Goal: Navigation & Orientation: Find specific page/section

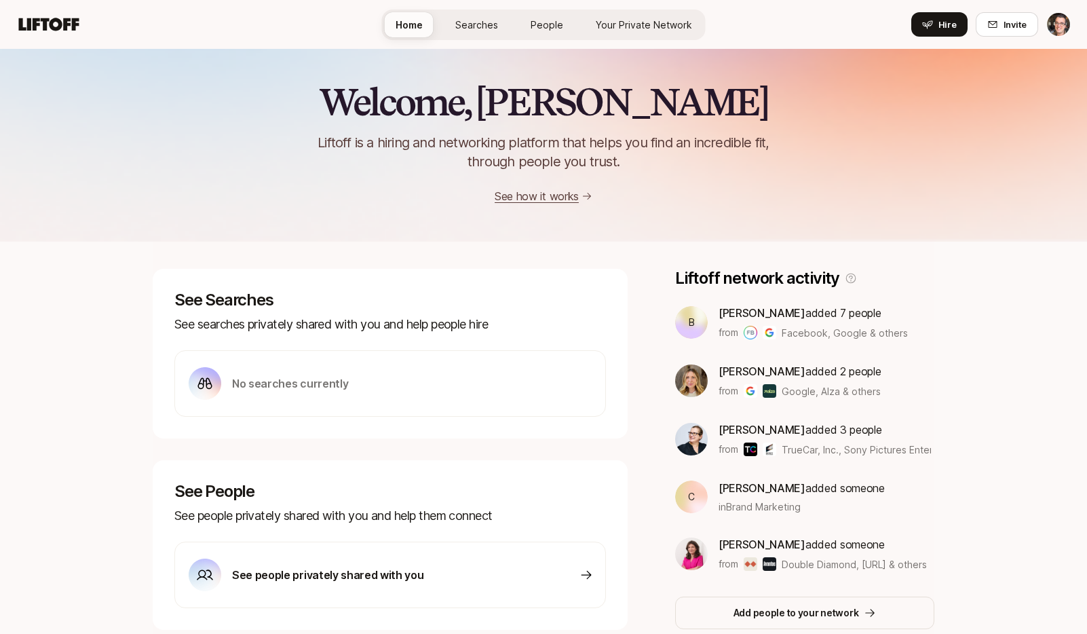
scroll to position [271, 0]
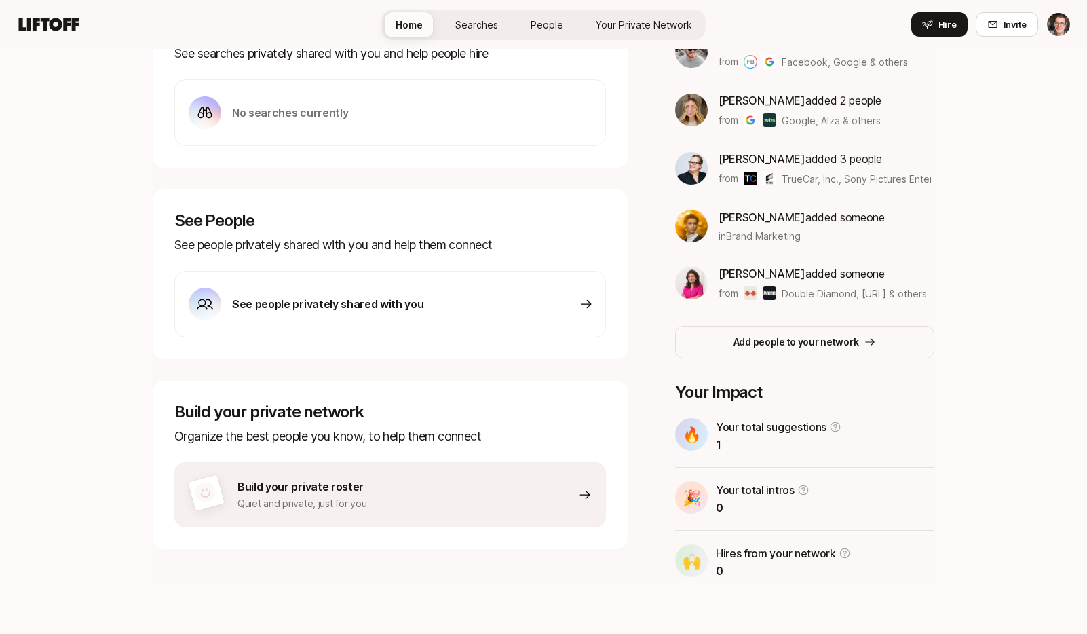
click at [538, 23] on span "People" at bounding box center [547, 25] width 33 height 14
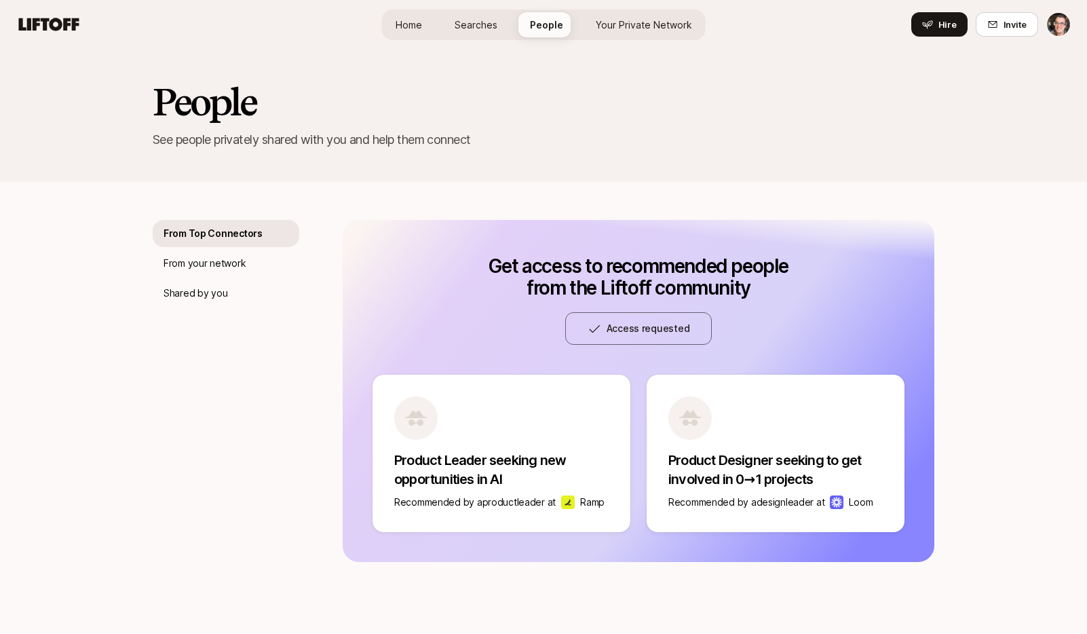
click at [646, 22] on span "Your Private Network" at bounding box center [644, 25] width 96 height 14
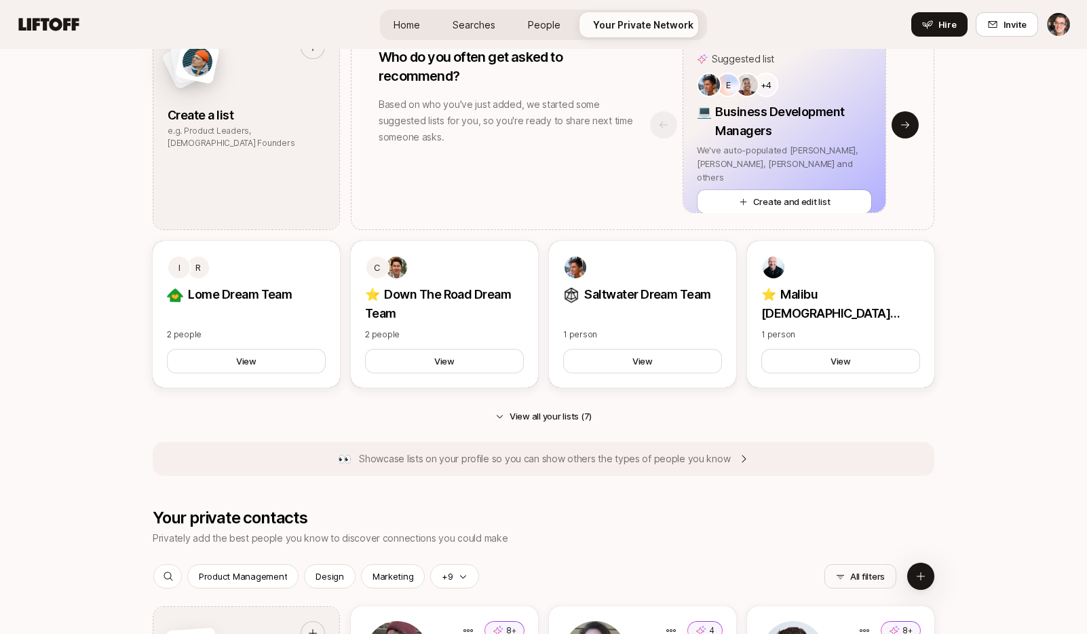
scroll to position [1460, 0]
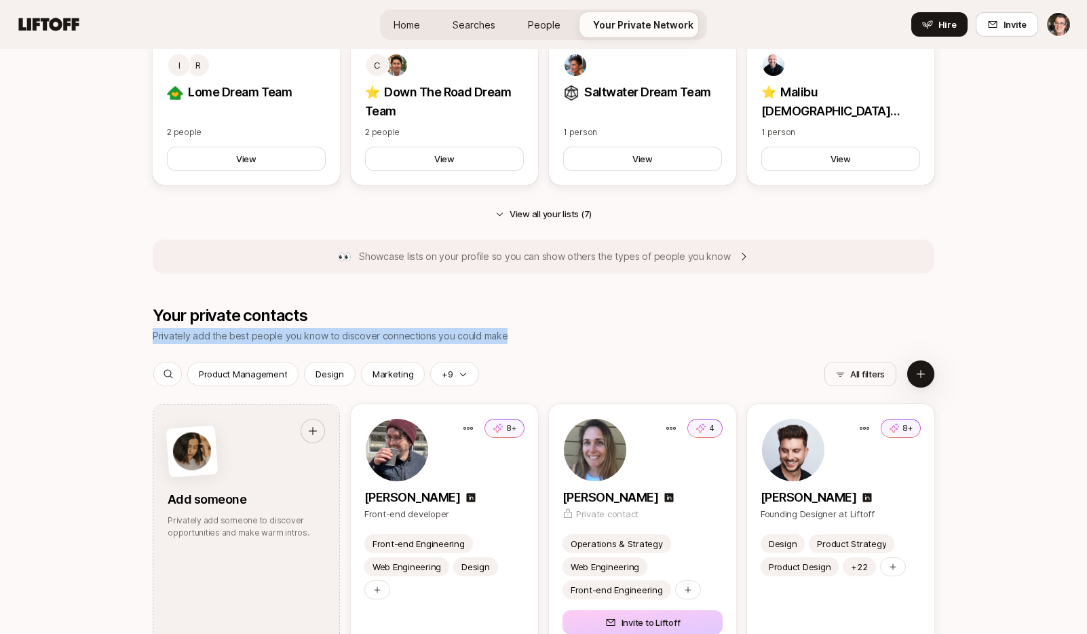
drag, startPoint x: 153, startPoint y: 335, endPoint x: 505, endPoint y: 328, distance: 352.2
click at [505, 328] on div "Your private contacts Privately add the best people you know to discover connec…" at bounding box center [544, 325] width 782 height 38
copy p "Privately add the best people you know to discover connections you could make"
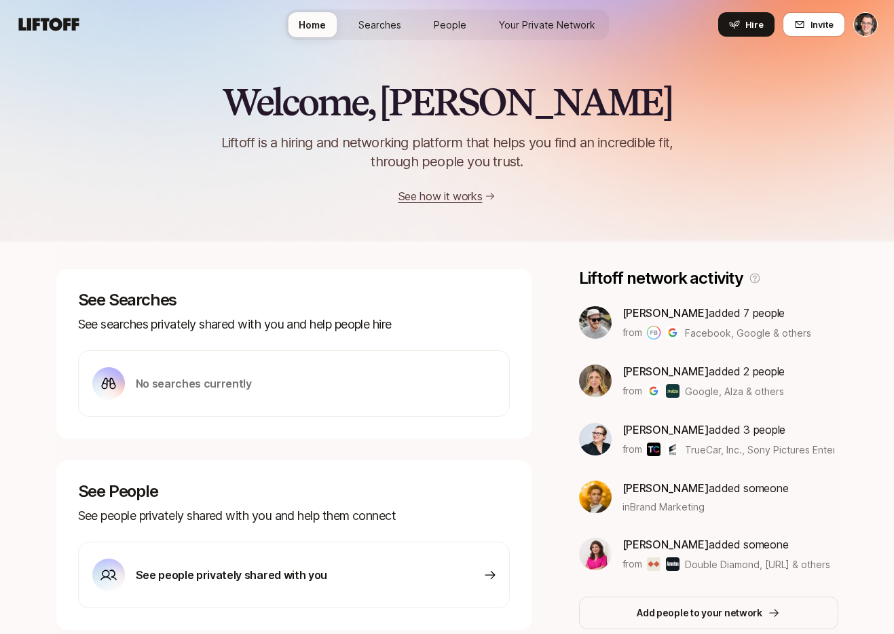
click at [436, 25] on span "People" at bounding box center [450, 25] width 33 height 14
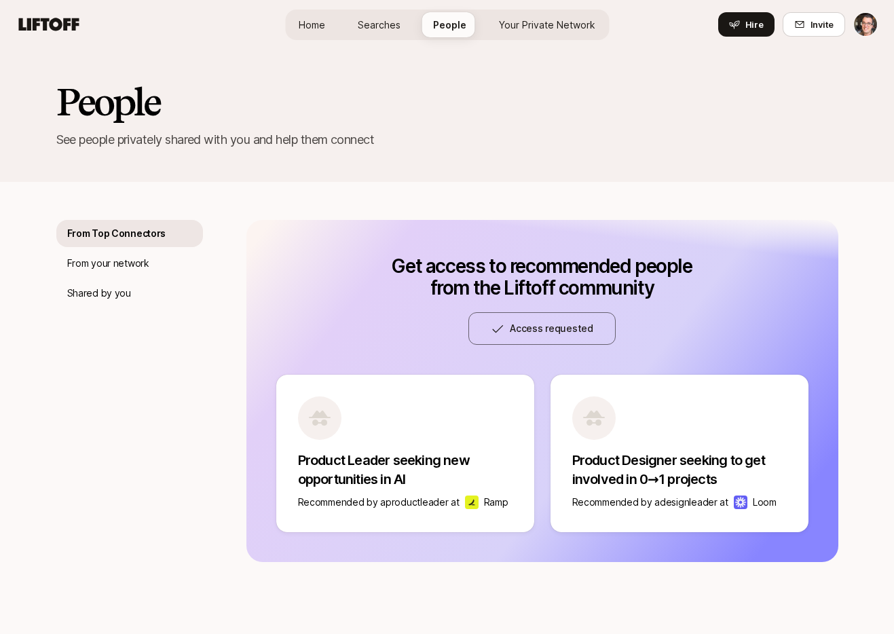
click at [546, 20] on span "Your Private Network" at bounding box center [547, 25] width 96 height 14
